Goal: Task Accomplishment & Management: Use online tool/utility

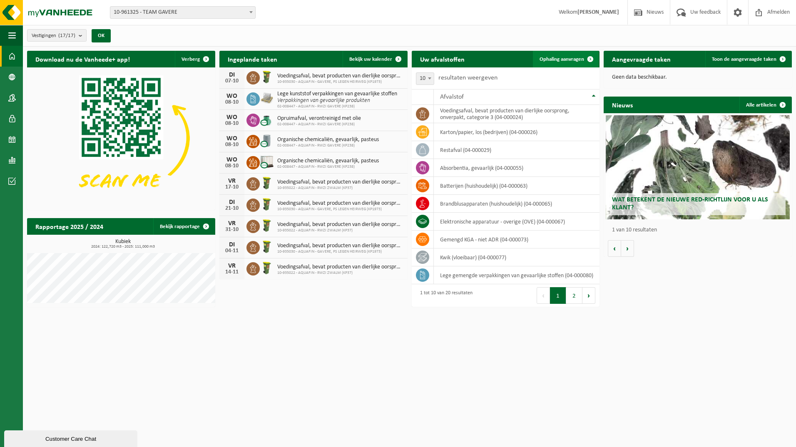
click at [568, 57] on span "Ophaling aanvragen" at bounding box center [561, 59] width 45 height 5
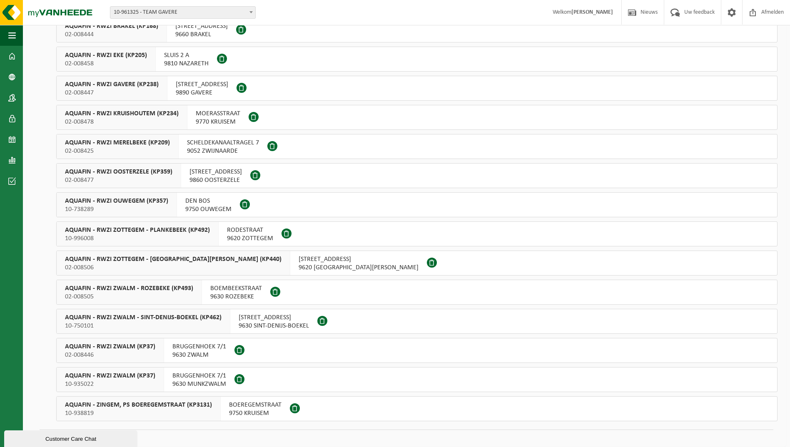
scroll to position [159, 0]
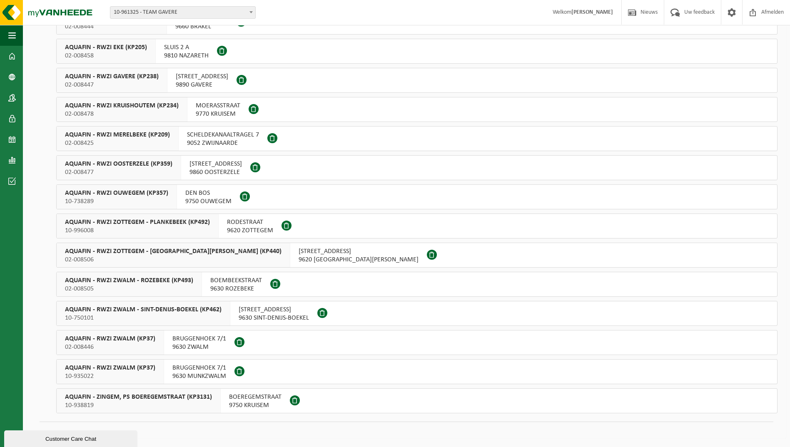
click at [271, 138] on span at bounding box center [272, 138] width 10 height 10
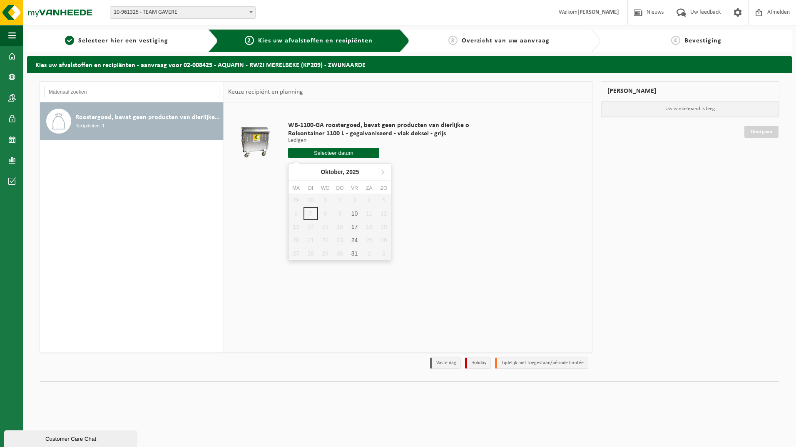
click at [343, 152] on input "text" at bounding box center [333, 153] width 91 height 10
click at [356, 214] on div "10" at bounding box center [354, 213] width 15 height 13
type input "Van 2025-10-10"
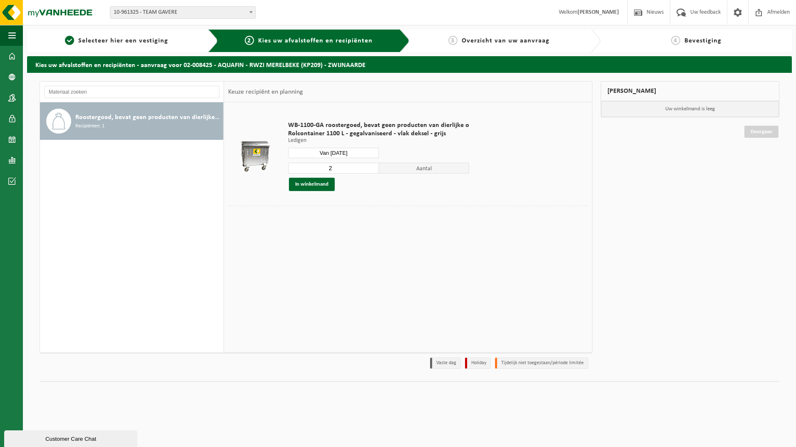
click at [350, 171] on input "2" at bounding box center [333, 168] width 91 height 11
type input "1"
click at [370, 171] on input "1" at bounding box center [333, 168] width 91 height 11
click at [317, 186] on button "In winkelmand" at bounding box center [312, 184] width 46 height 13
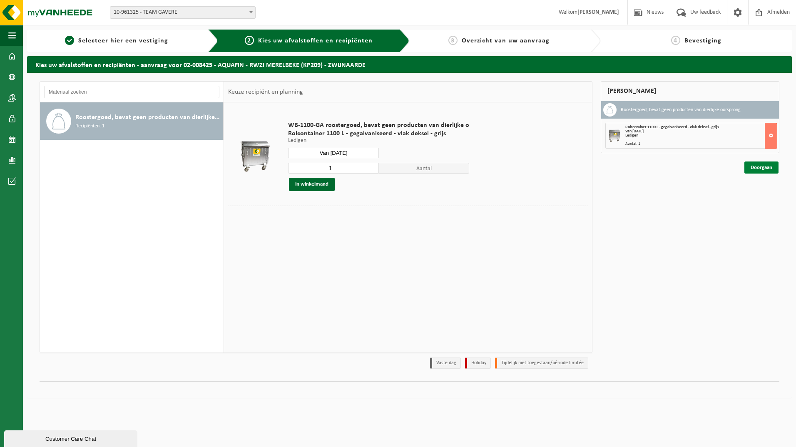
click at [758, 169] on link "Doorgaan" at bounding box center [761, 167] width 34 height 12
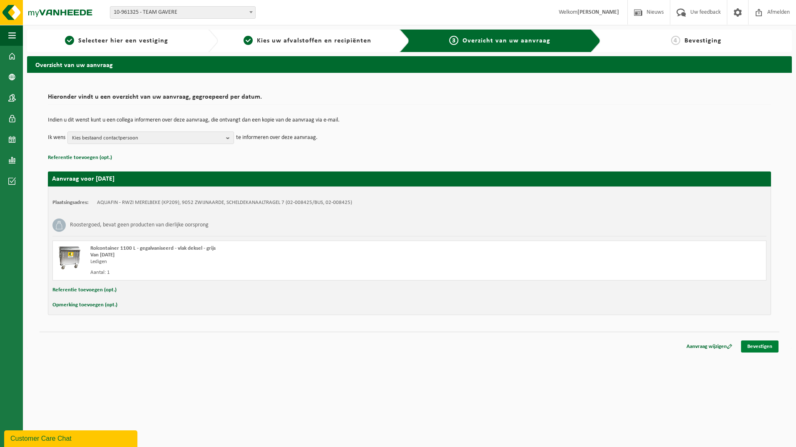
click at [765, 345] on link "Bevestigen" at bounding box center [759, 346] width 37 height 12
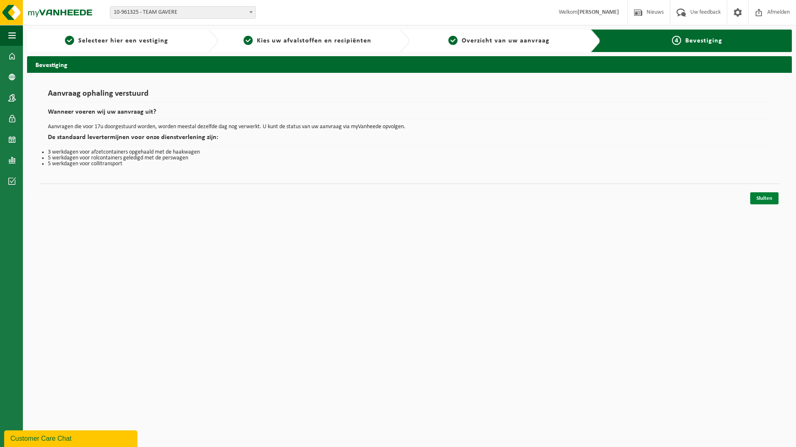
click at [769, 199] on link "Sluiten" at bounding box center [764, 198] width 28 height 12
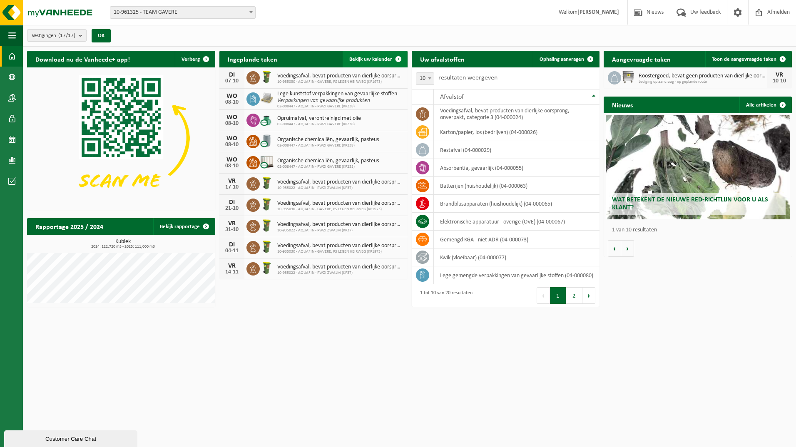
click at [375, 61] on span "Bekijk uw kalender" at bounding box center [370, 59] width 43 height 5
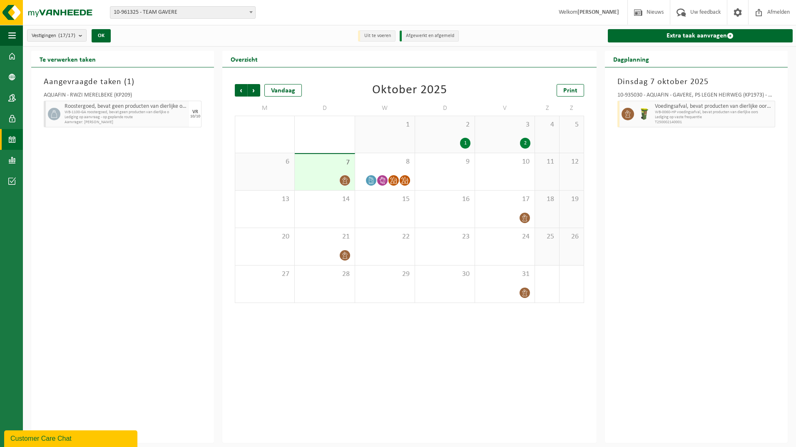
click at [345, 177] on icon at bounding box center [344, 180] width 7 height 7
click at [392, 181] on icon at bounding box center [393, 180] width 7 height 7
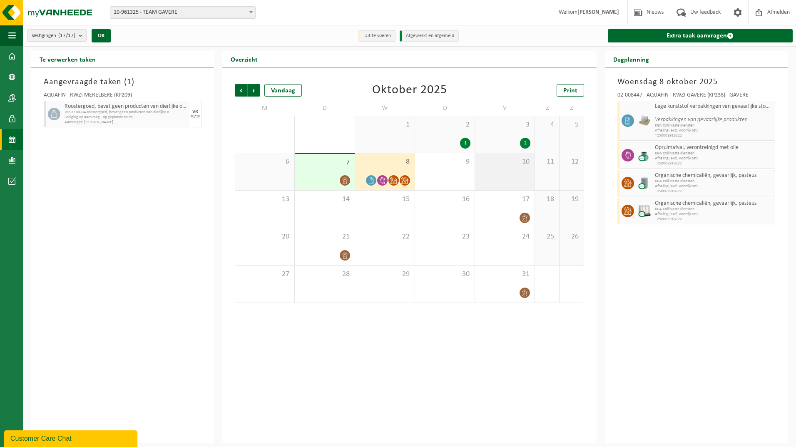
click at [519, 177] on div "10" at bounding box center [505, 171] width 60 height 37
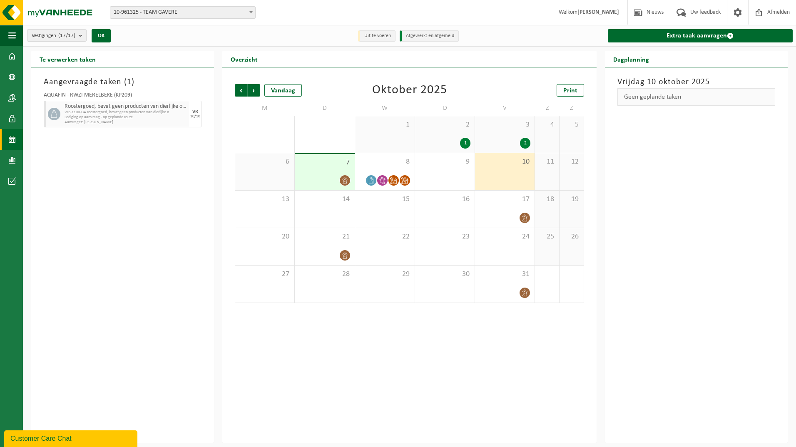
click at [504, 139] on div "2" at bounding box center [504, 143] width 51 height 11
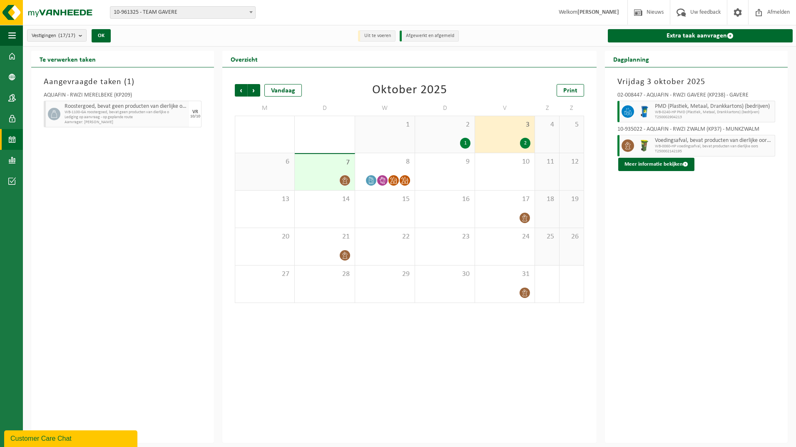
click at [410, 331] on div "Vorige Volgende Vandaag [DATE] Print M D W D V Z Z 29 30 1 2 1 3 2 4 5 6 7 8 9 …" at bounding box center [409, 254] width 374 height 375
